Goal: Task Accomplishment & Management: Complete application form

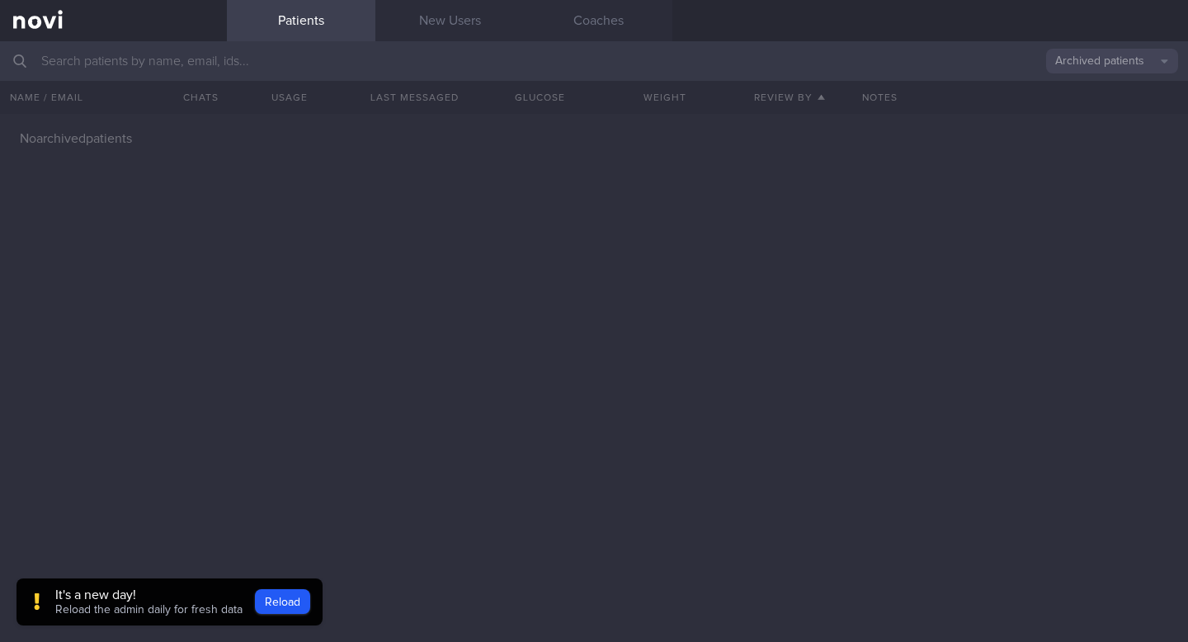
click at [704, 384] on div "No archived patients" at bounding box center [594, 378] width 1188 height 528
click at [473, 25] on link "New Users" at bounding box center [449, 20] width 148 height 41
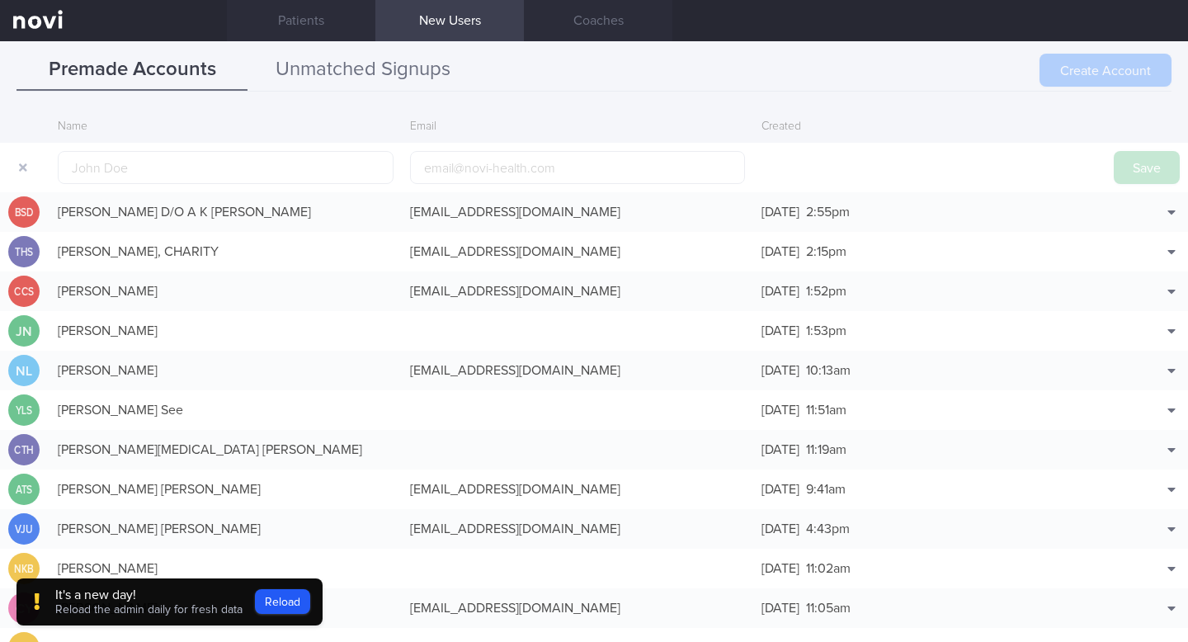
click at [318, 84] on button "Unmatched Signups" at bounding box center [362, 69] width 231 height 41
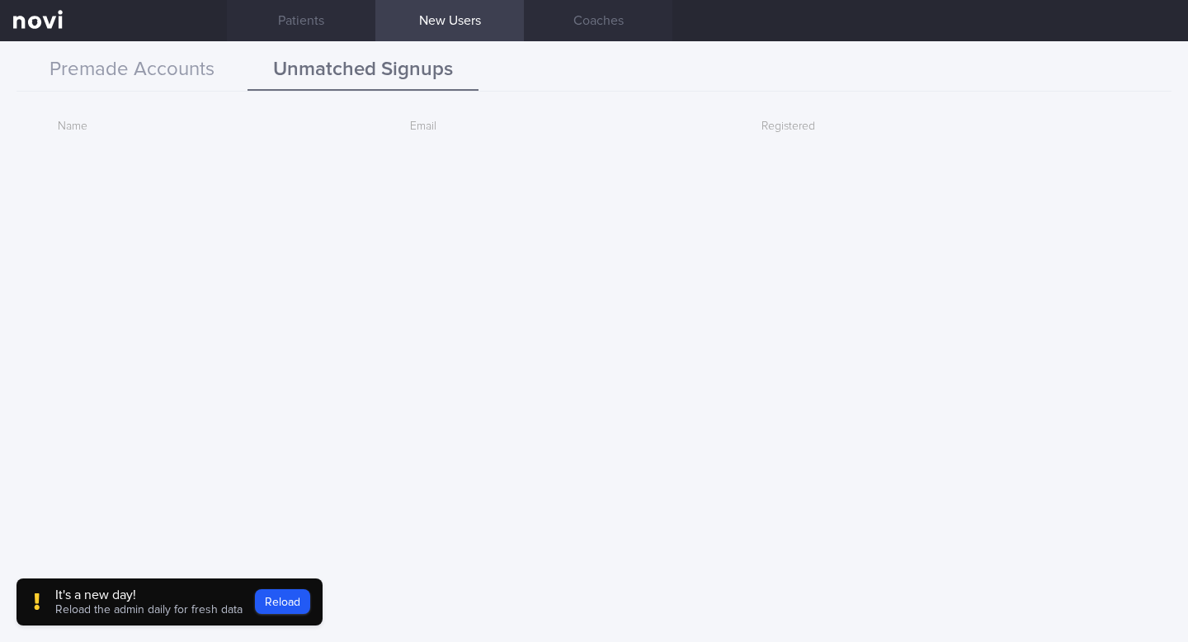
scroll to position [673, 0]
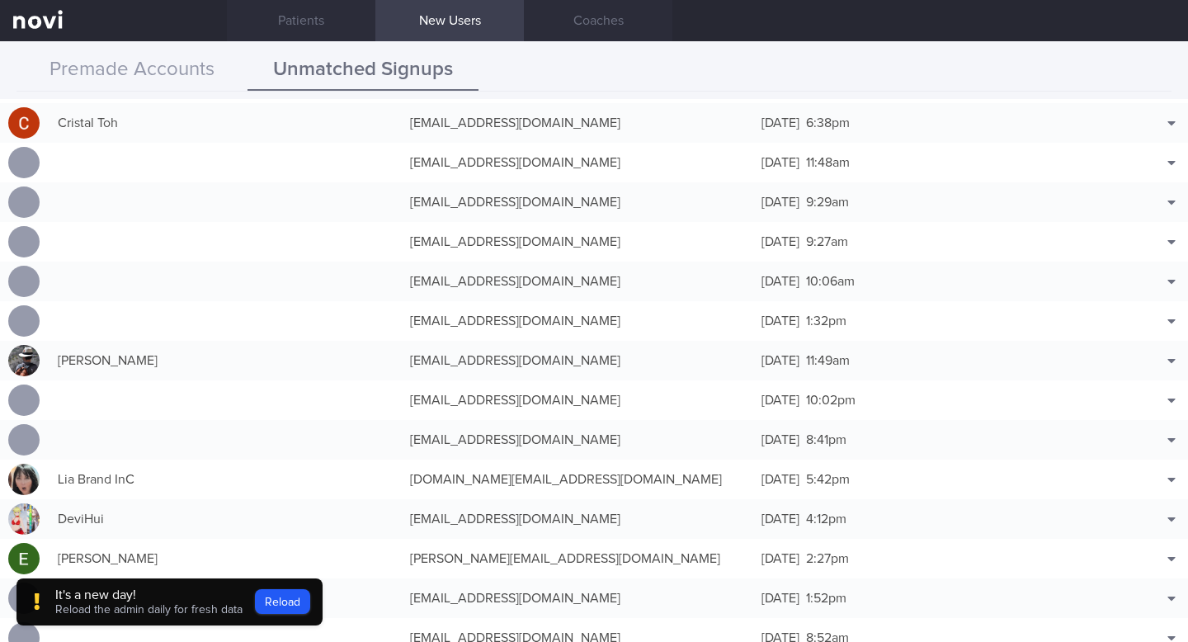
click at [341, 81] on button "Unmatched Signups" at bounding box center [362, 69] width 231 height 41
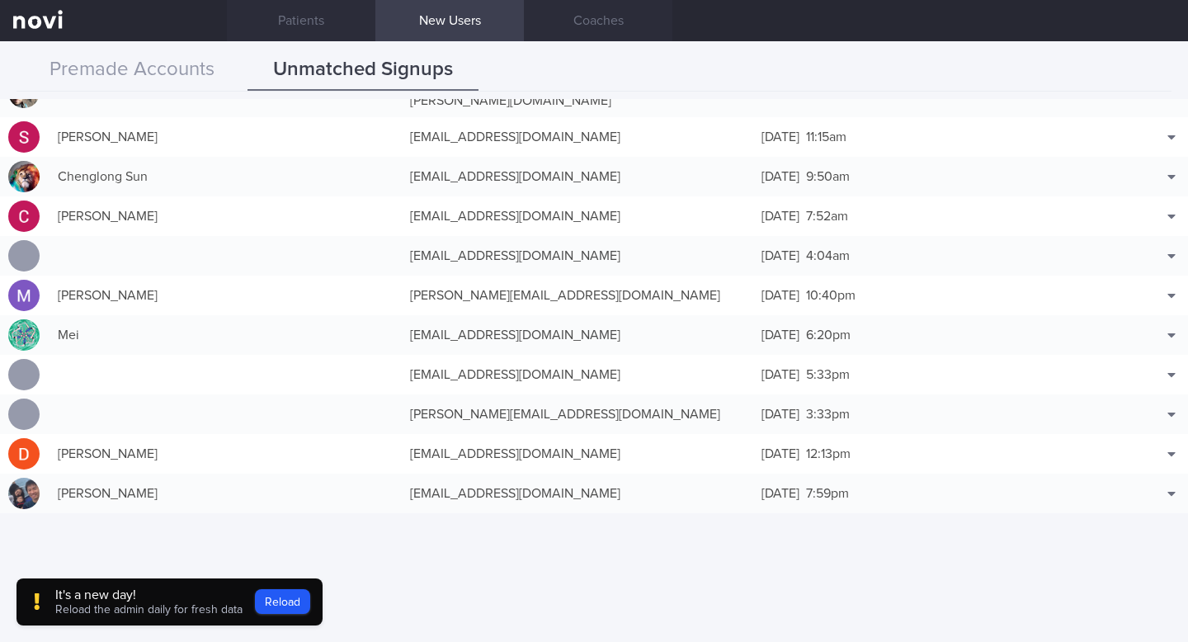
scroll to position [0, 0]
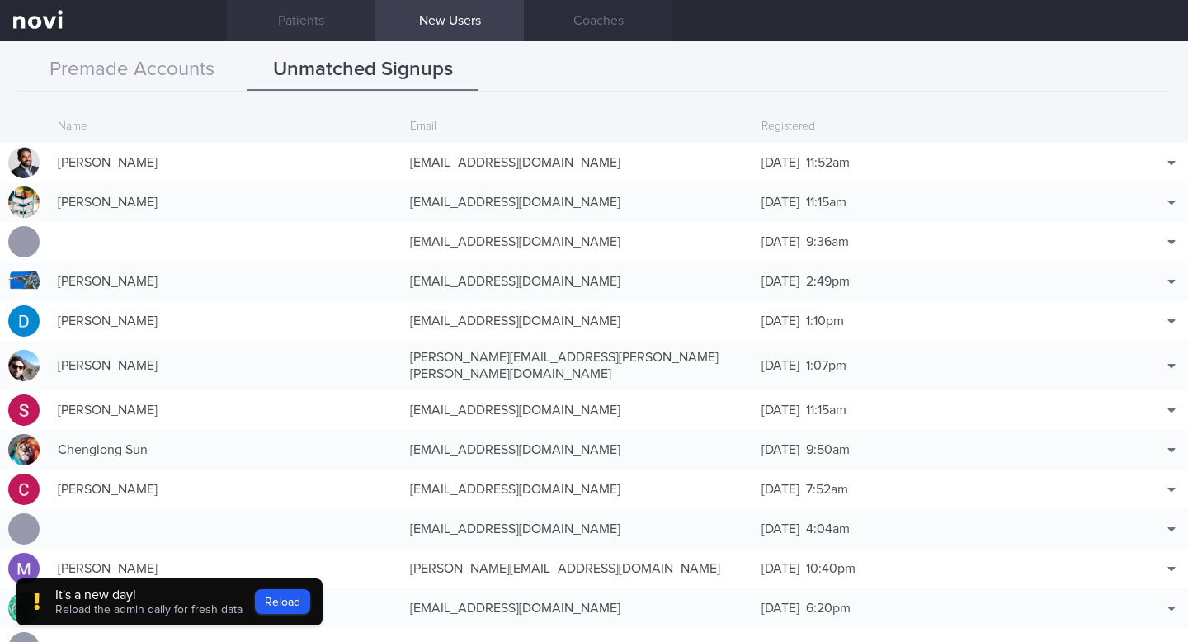
click at [295, 25] on link "Patients" at bounding box center [301, 20] width 148 height 41
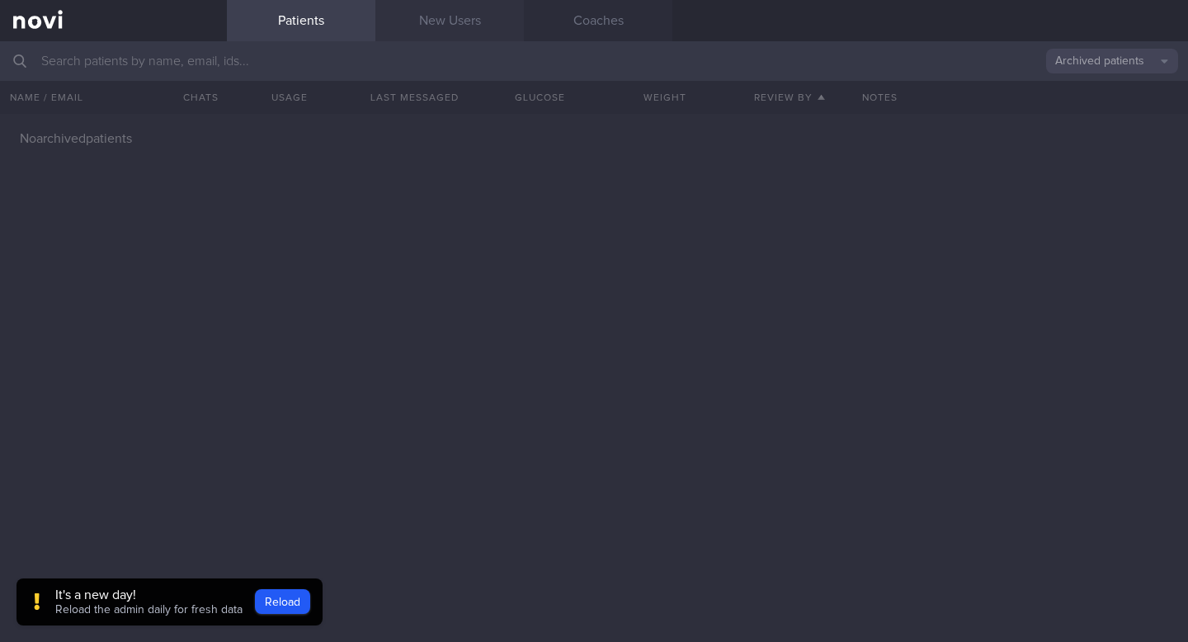
click at [421, 24] on link "New Users" at bounding box center [449, 20] width 148 height 41
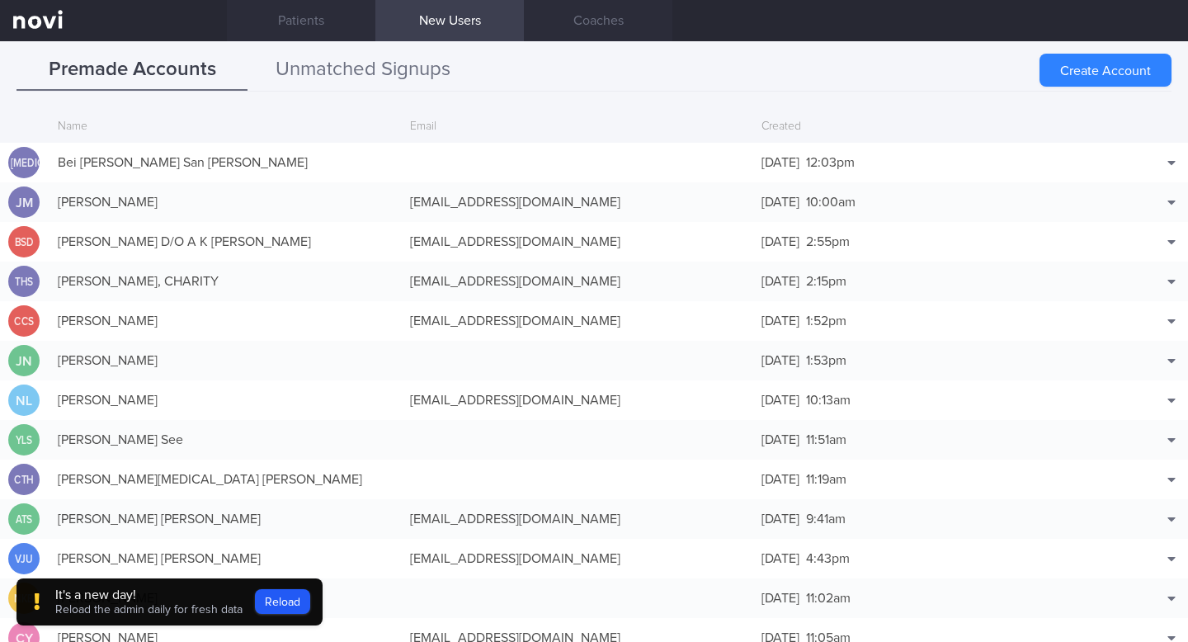
click at [385, 68] on button "Unmatched Signups" at bounding box center [362, 69] width 231 height 41
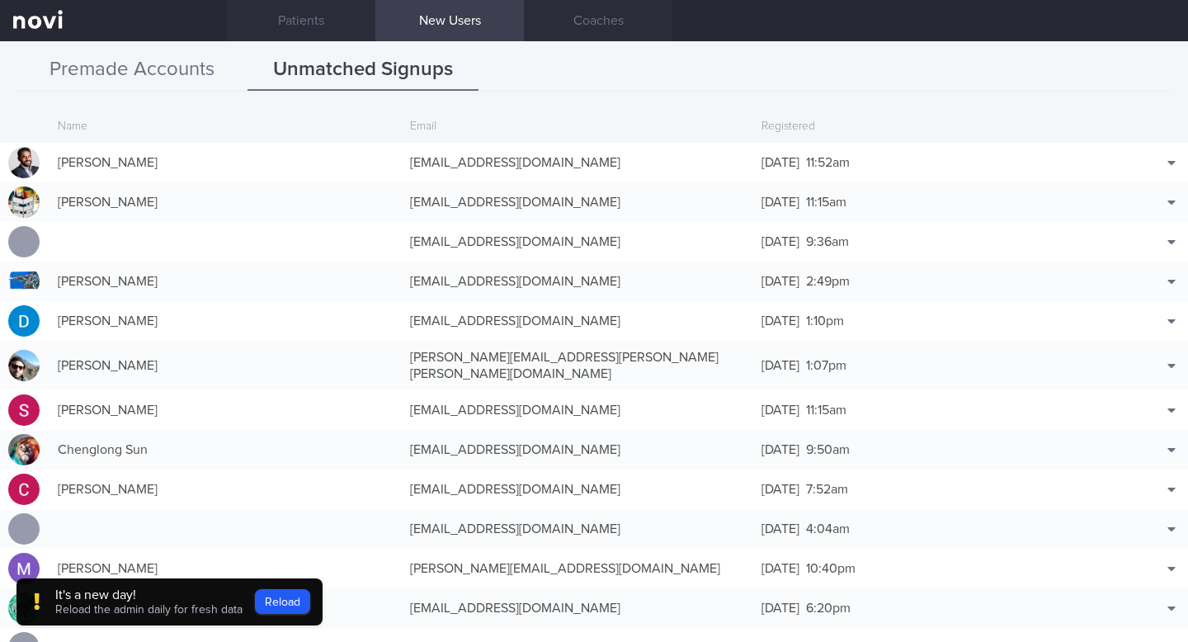
click at [172, 79] on button "Premade Accounts" at bounding box center [131, 69] width 231 height 41
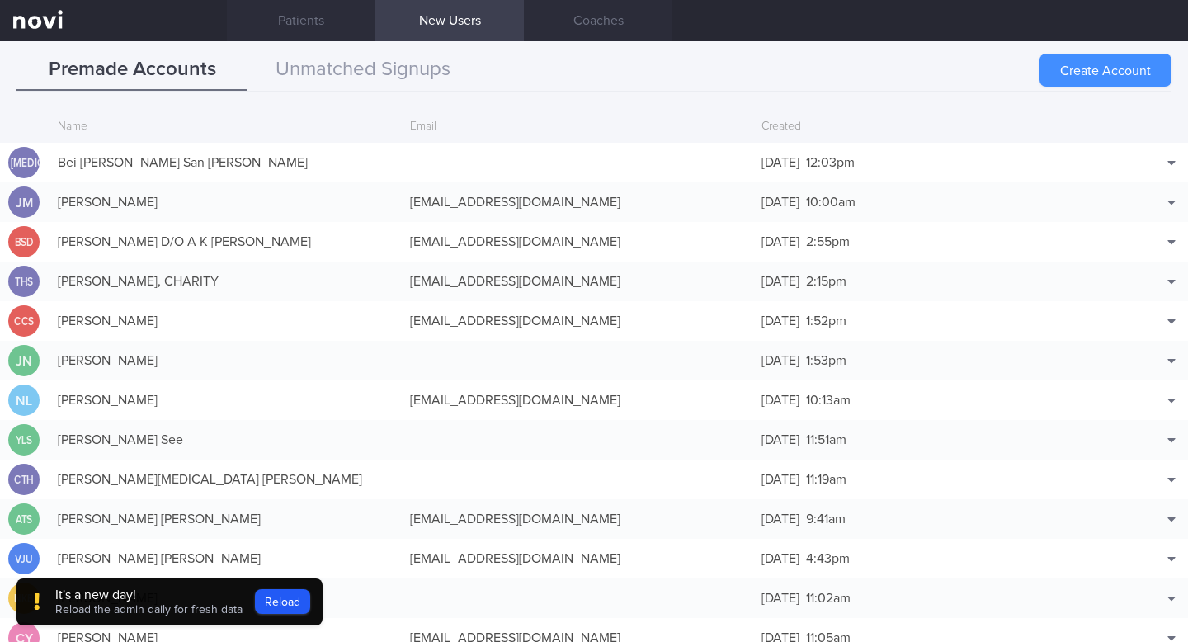
click at [1138, 78] on button "Create Account" at bounding box center [1105, 70] width 132 height 33
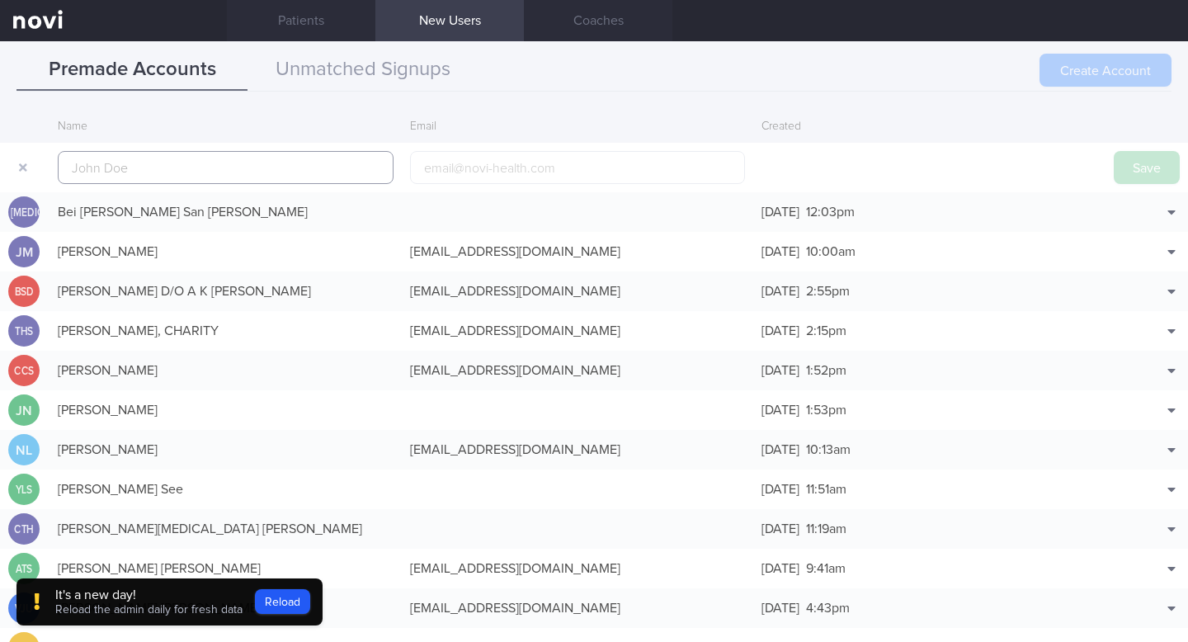
scroll to position [40, 0]
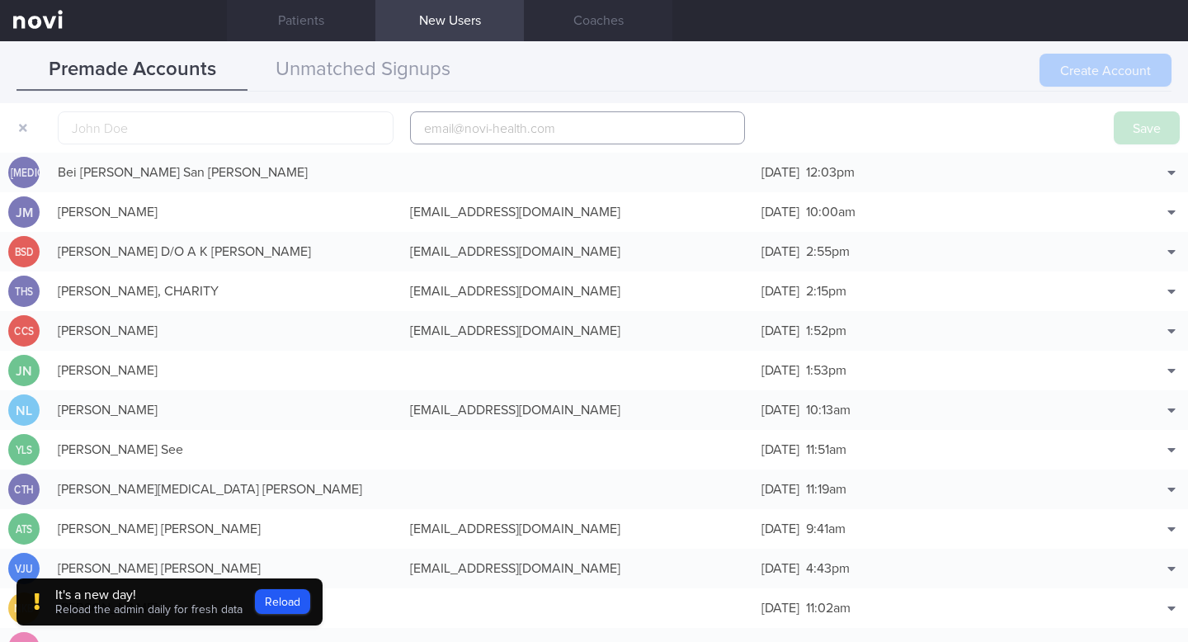
click at [550, 133] on input "email" at bounding box center [578, 127] width 336 height 33
paste input "[EMAIL_ADDRESS][DOMAIN_NAME]"
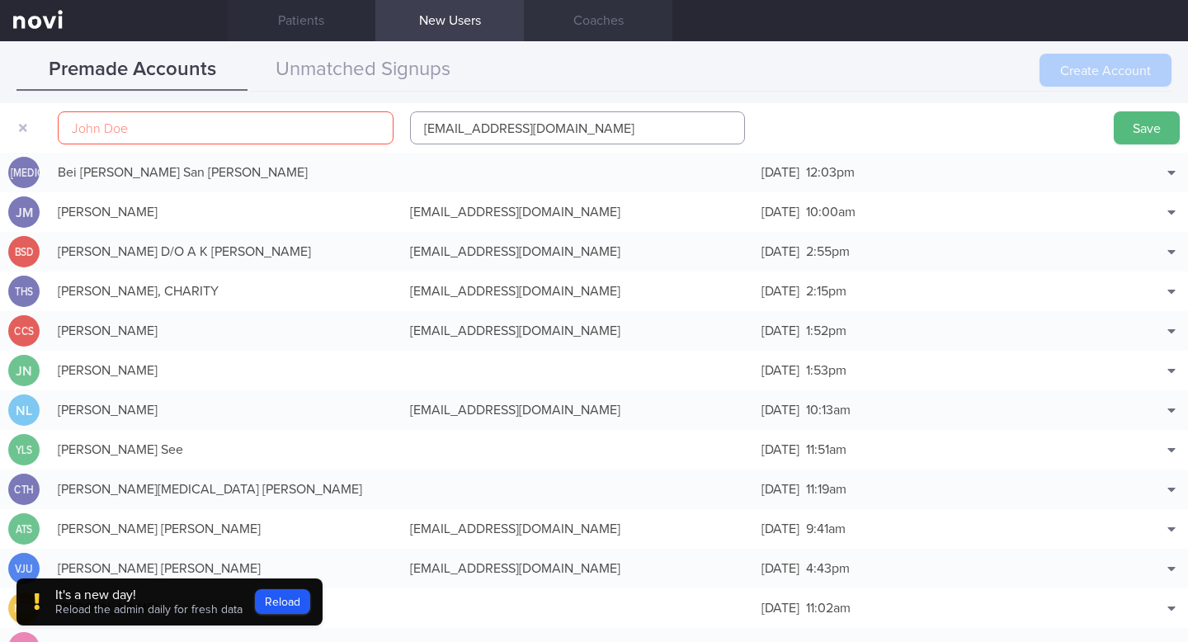
type input "[EMAIL_ADDRESS][DOMAIN_NAME]"
click at [148, 122] on input "text" at bounding box center [226, 127] width 336 height 33
paste input "[PERSON_NAME]"
type input "[PERSON_NAME]"
click at [424, 130] on input "[EMAIL_ADDRESS][DOMAIN_NAME]" at bounding box center [578, 127] width 336 height 33
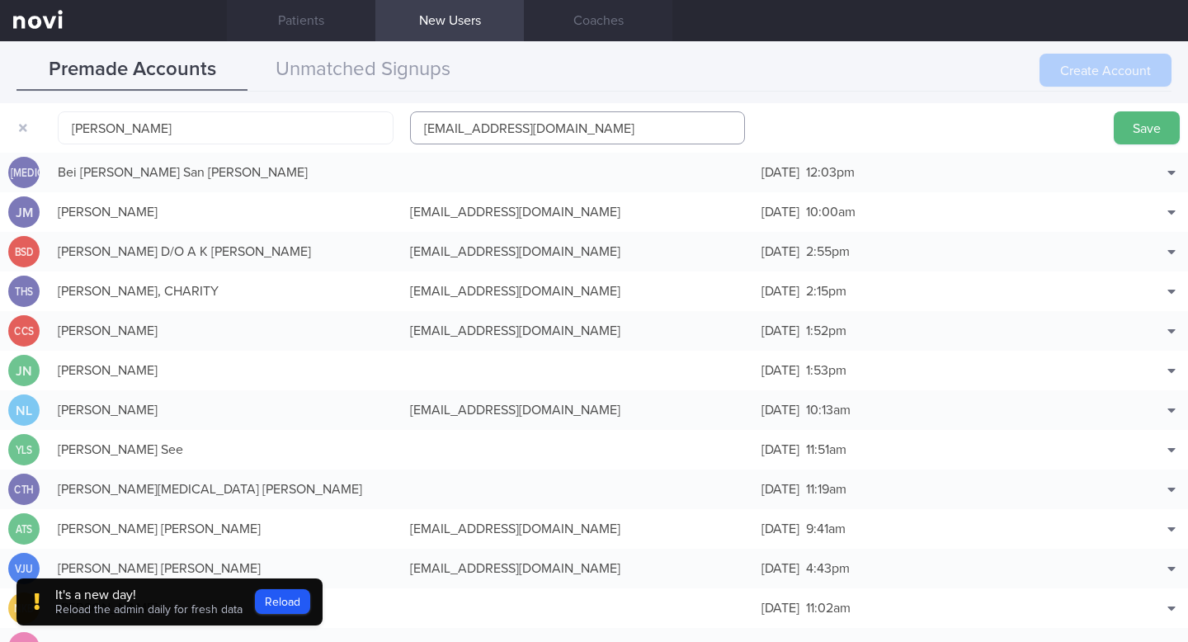
type input "[EMAIL_ADDRESS][DOMAIN_NAME]"
click at [790, 124] on div at bounding box center [929, 128] width 352 height 16
click at [1137, 129] on button "Save" at bounding box center [1147, 127] width 66 height 33
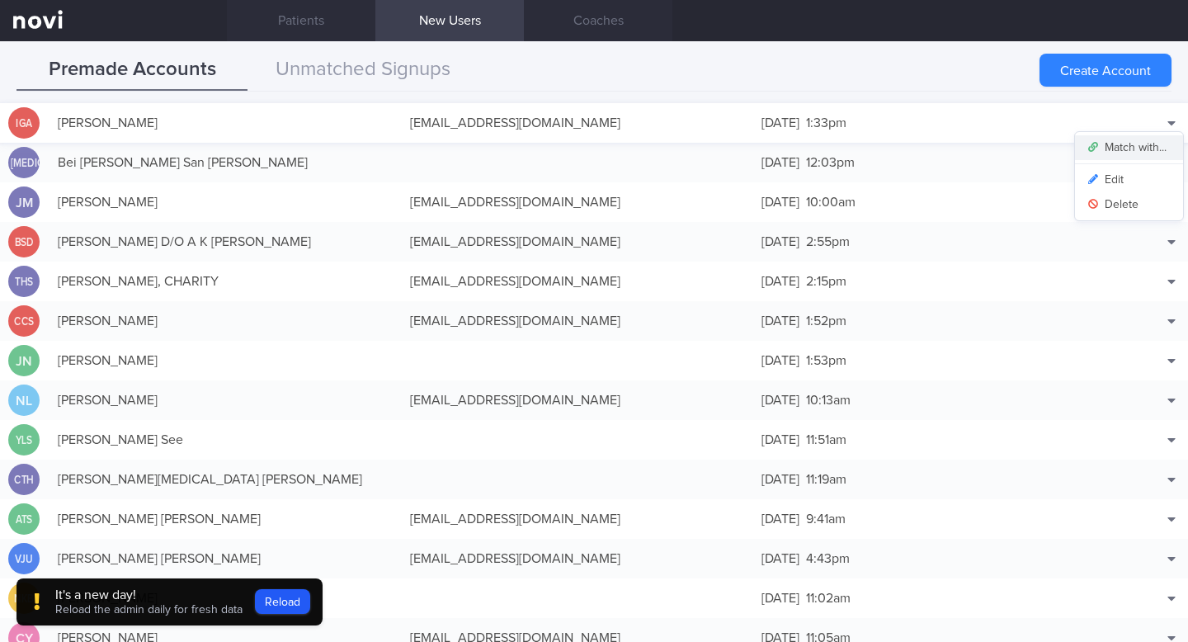
click at [1147, 145] on button "Match with..." at bounding box center [1129, 147] width 108 height 25
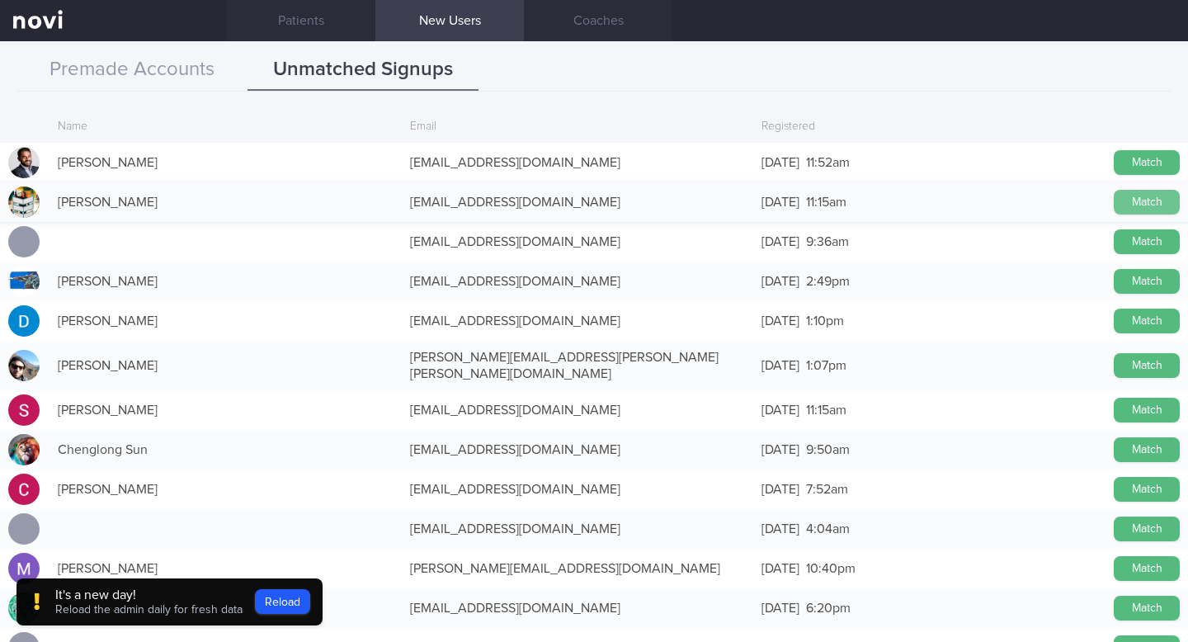
click at [1141, 208] on button "Match" at bounding box center [1147, 202] width 66 height 25
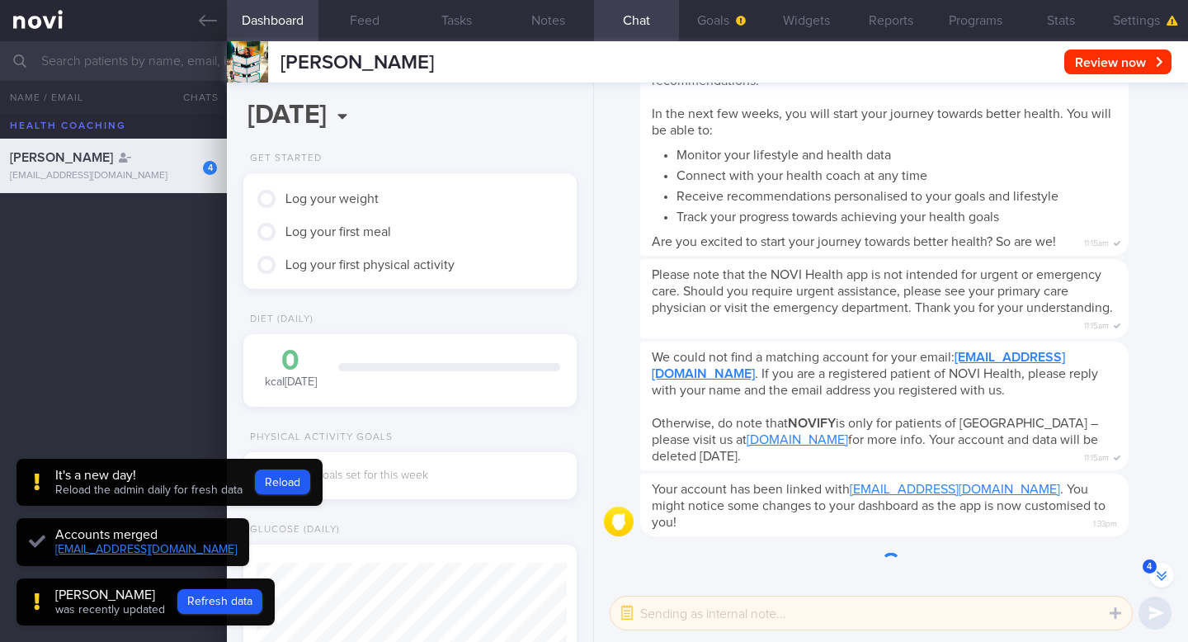
scroll to position [-162, 0]
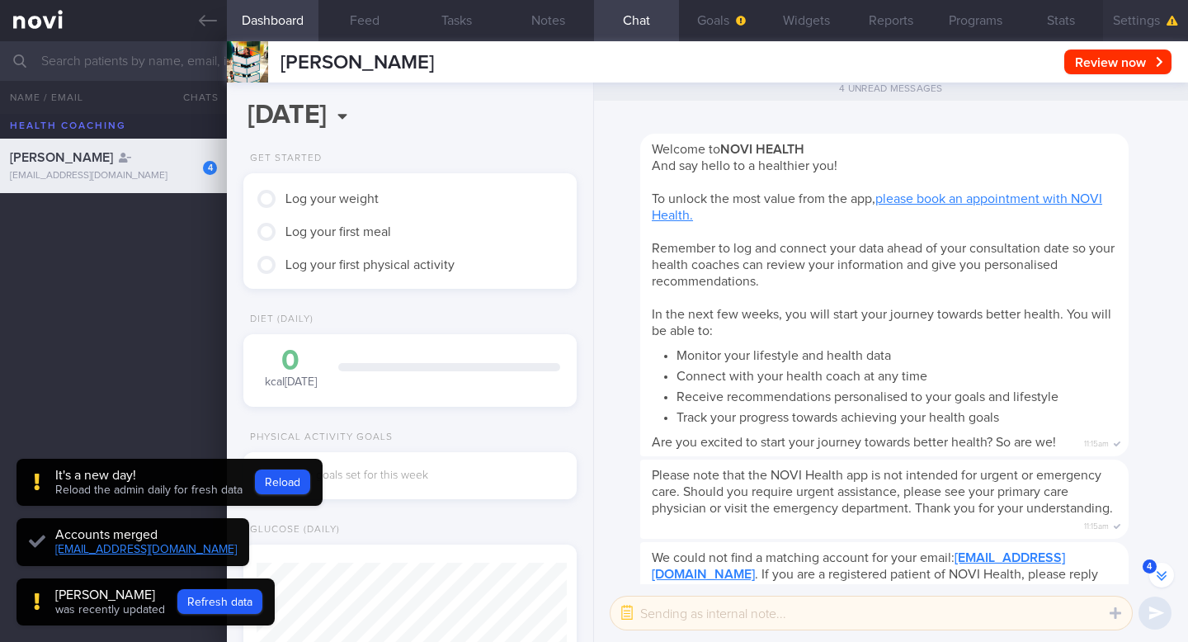
click at [1138, 22] on button "Settings" at bounding box center [1145, 20] width 85 height 41
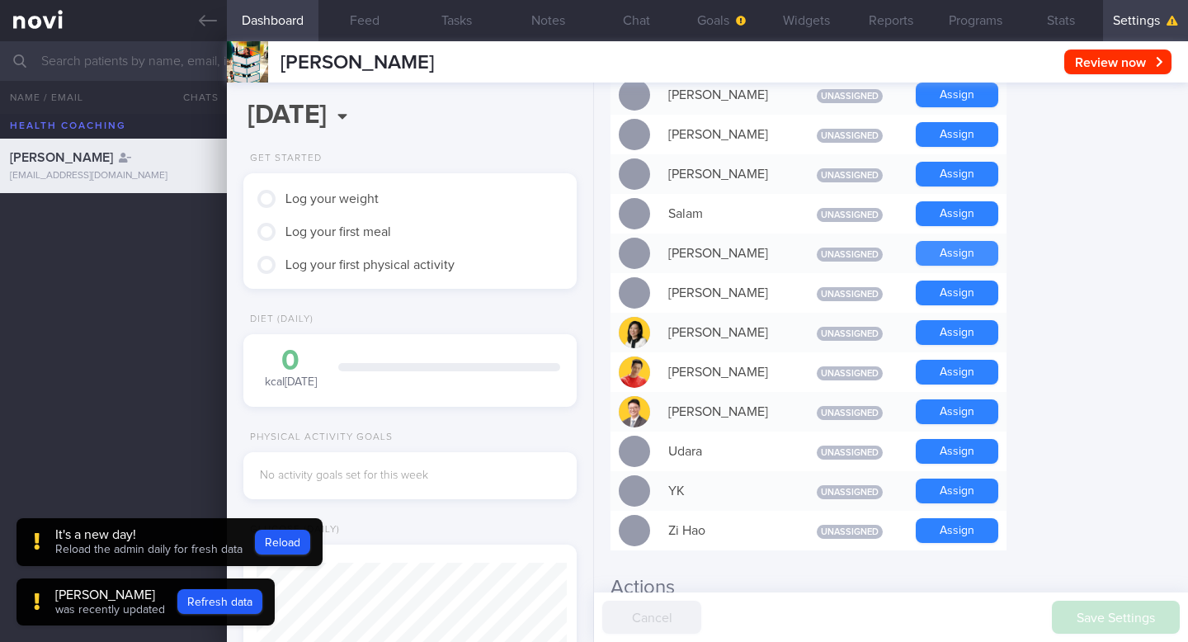
scroll to position [1346, 0]
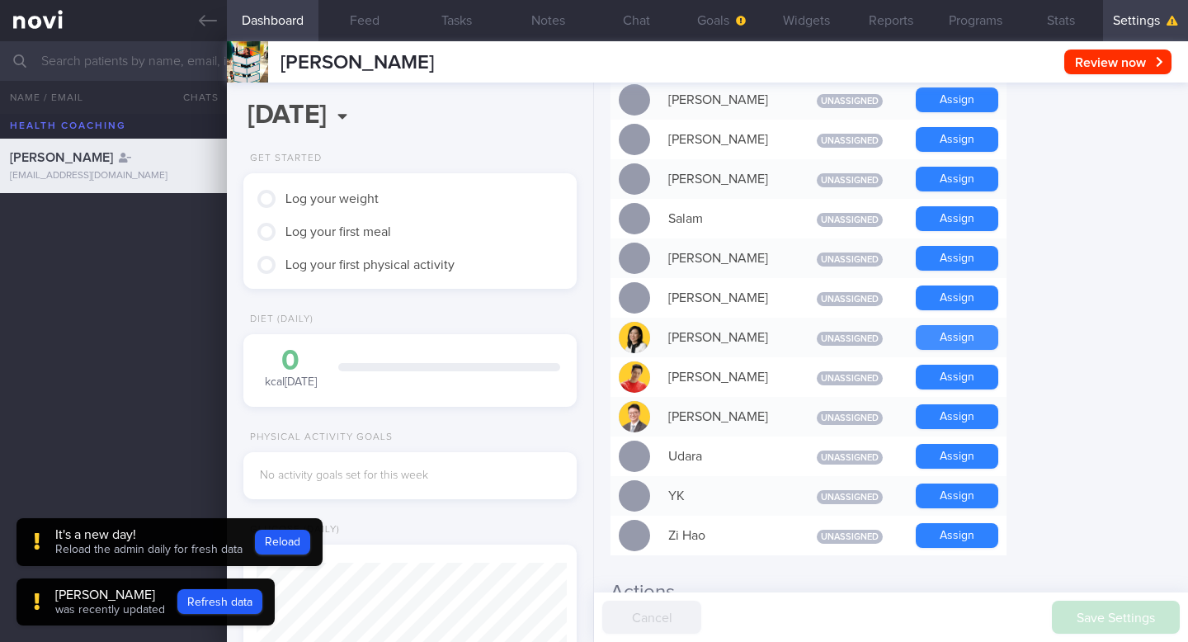
click at [954, 325] on button "Assign" at bounding box center [957, 337] width 82 height 25
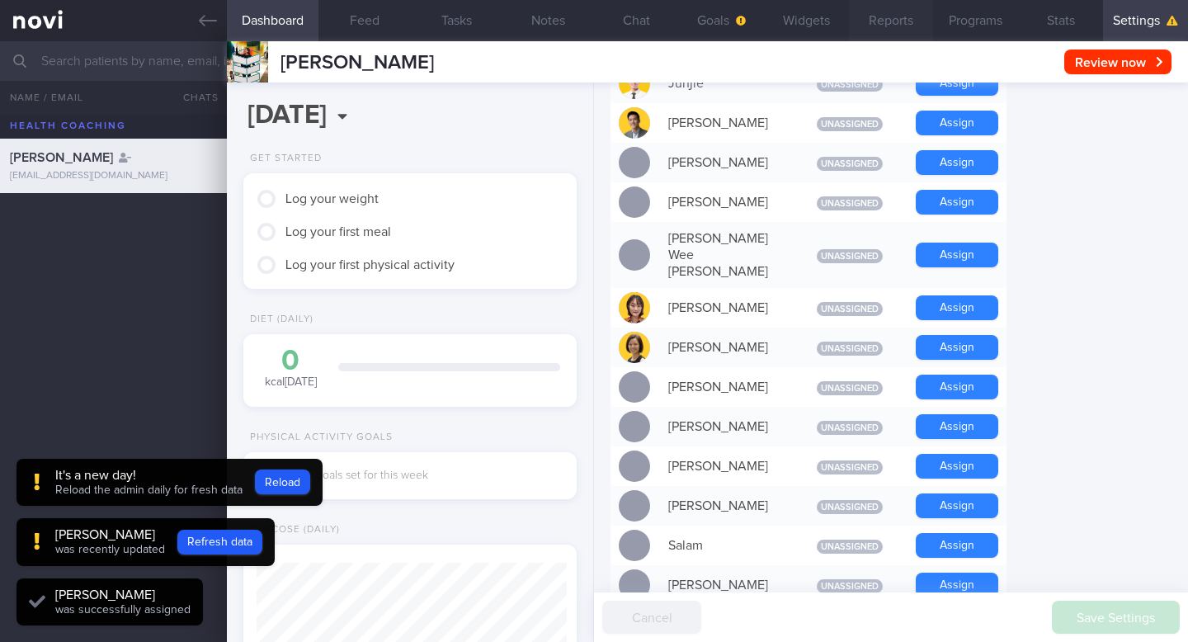
scroll to position [826, 0]
